Goal: Task Accomplishment & Management: Use online tool/utility

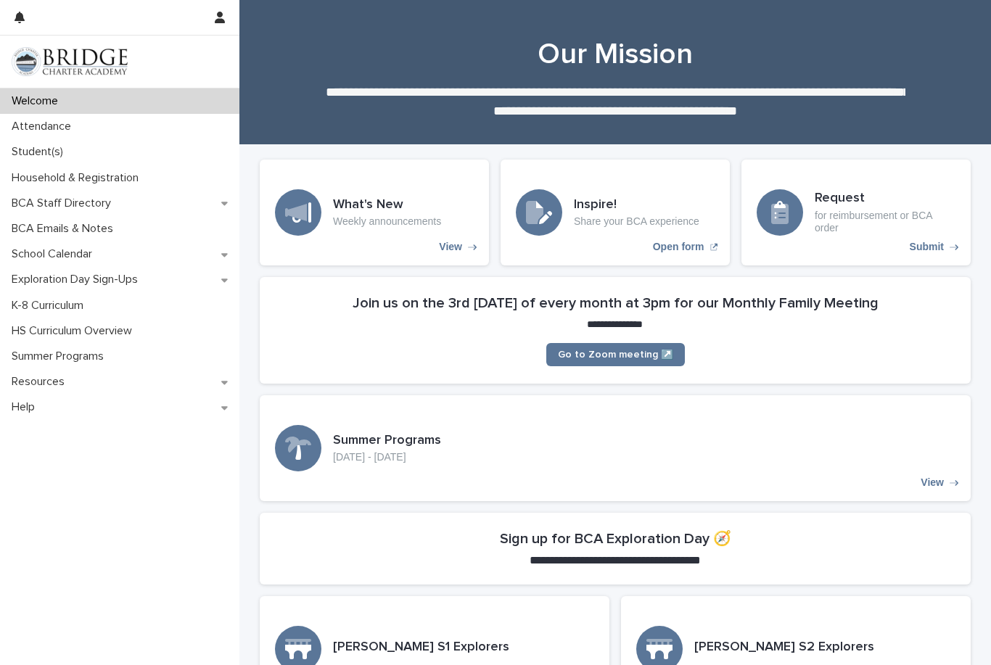
click at [29, 125] on p "Attendance" at bounding box center [44, 127] width 77 height 14
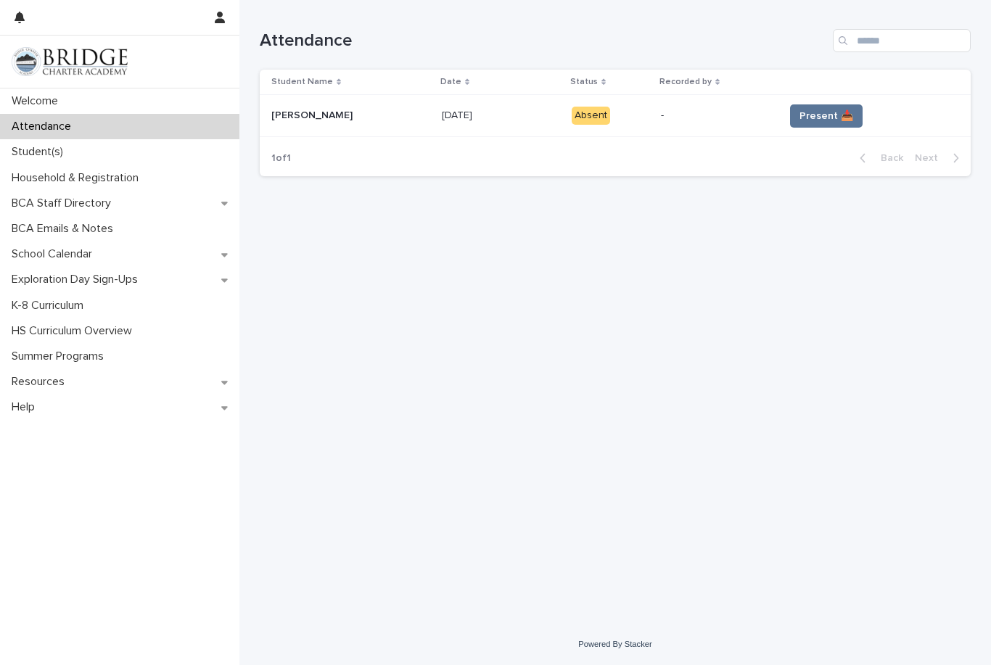
click at [833, 120] on span "Present 📥" at bounding box center [826, 116] width 54 height 15
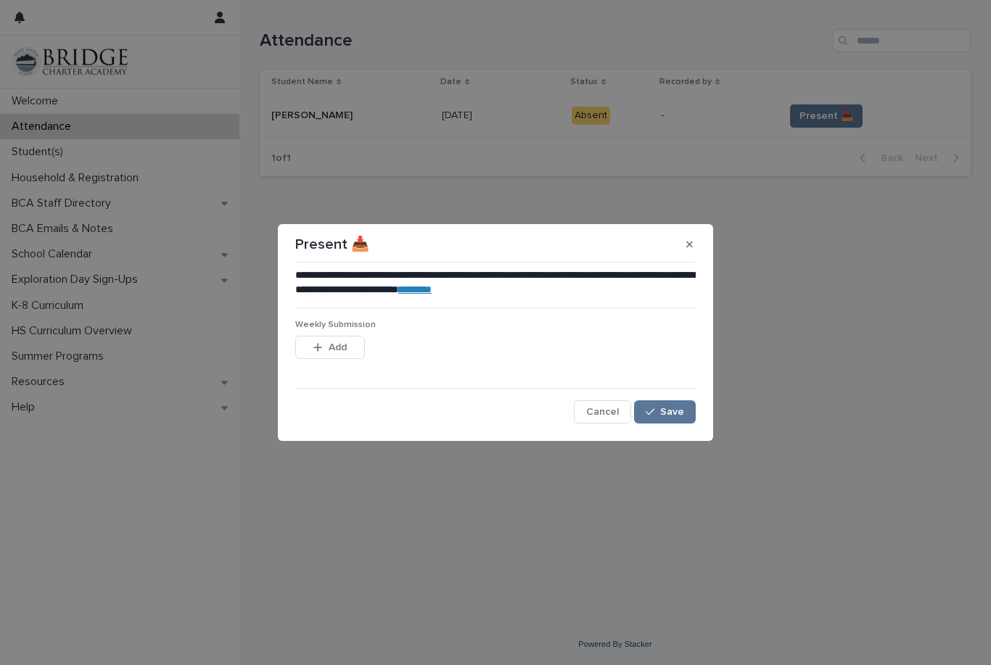
click at [671, 409] on span "Save" at bounding box center [672, 412] width 24 height 10
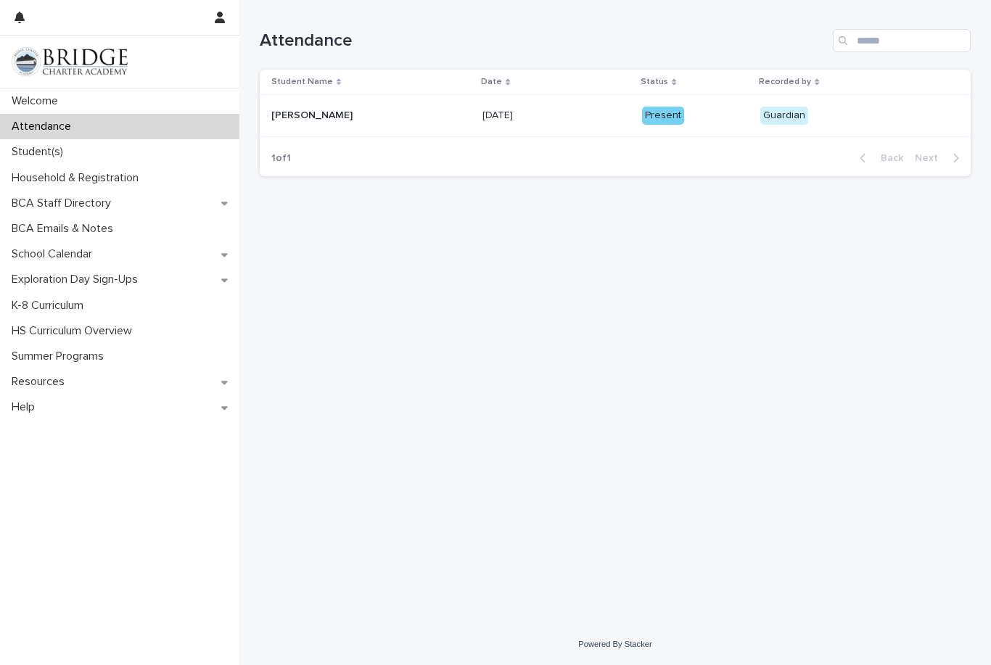
click at [33, 157] on p "Student(s)" at bounding box center [40, 152] width 69 height 14
